Goal: Transaction & Acquisition: Purchase product/service

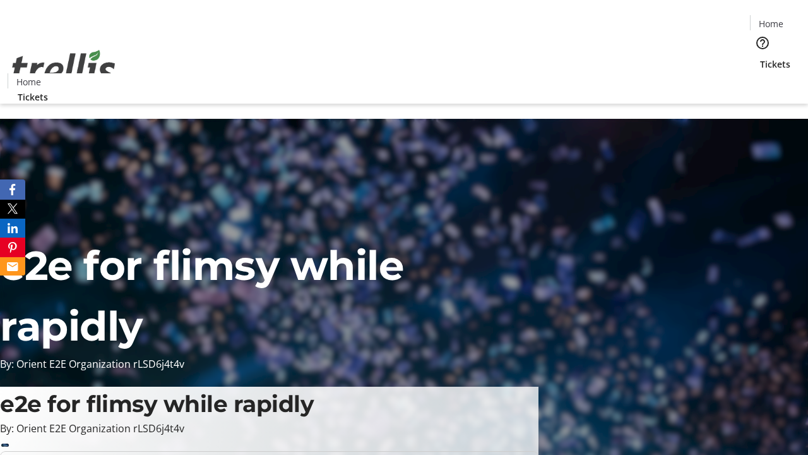
click at [760, 57] on span "Tickets" at bounding box center [775, 63] width 30 height 13
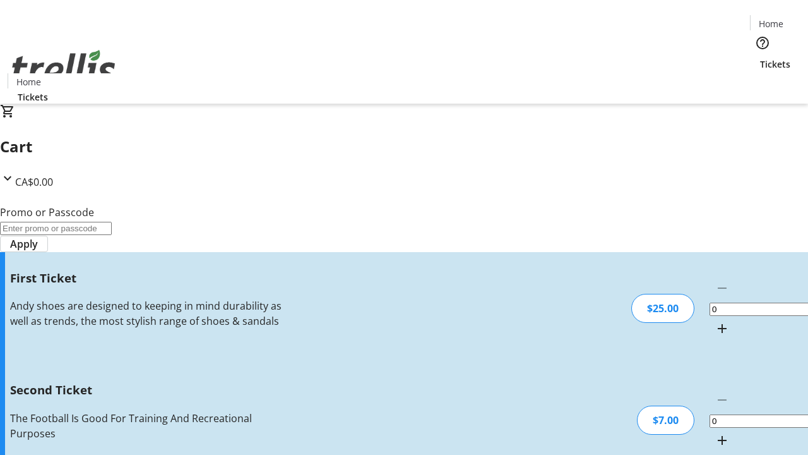
click at [715, 321] on mat-icon "Increment by one" at bounding box center [722, 328] width 15 height 15
type input "1"
click at [715, 433] on mat-icon "Increment by one" at bounding box center [722, 440] width 15 height 15
type input "2"
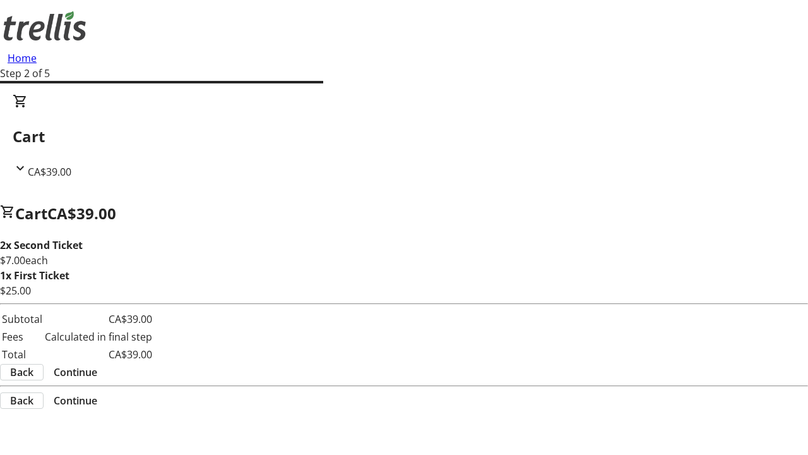
click at [97, 364] on span "Continue" at bounding box center [76, 371] width 44 height 15
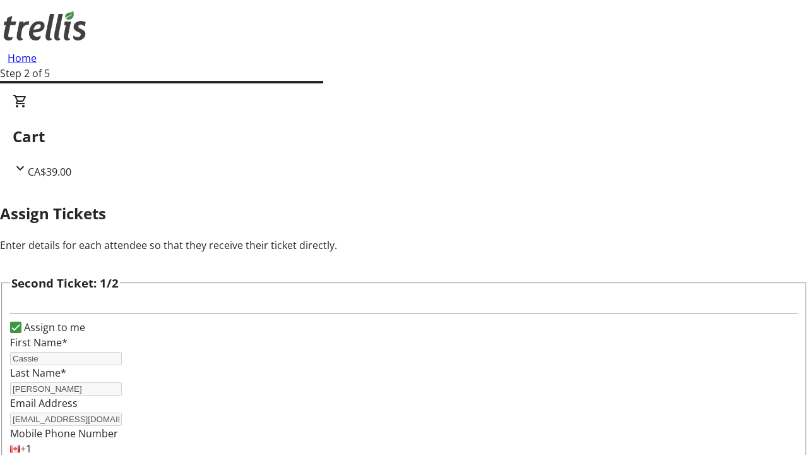
scroll to position [148, 0]
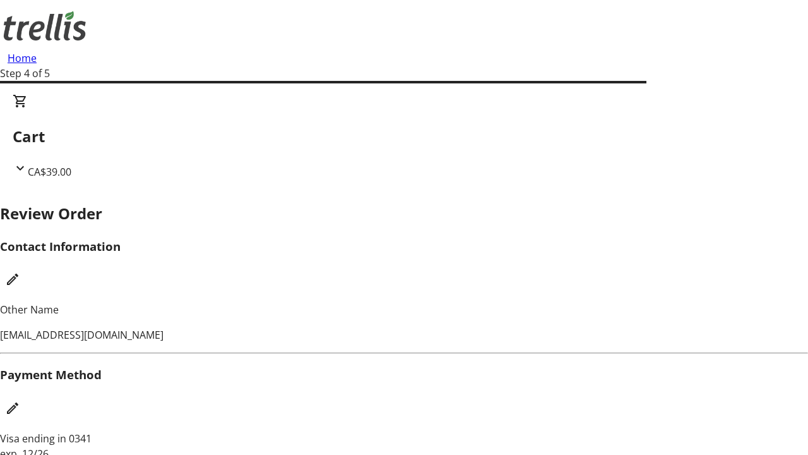
click at [20, 400] on mat-icon "Edit Payment Method" at bounding box center [12, 407] width 15 height 15
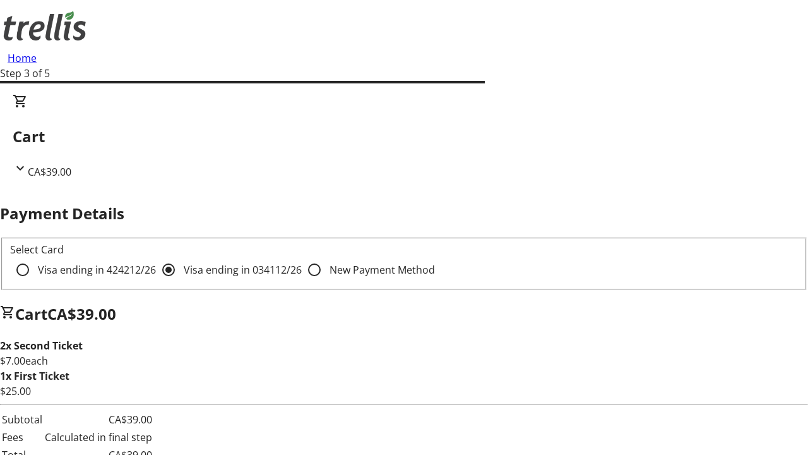
click at [35, 257] on input "Visa ending in 4242 12/26" at bounding box center [22, 269] width 25 height 25
radio input "true"
